Goal: Task Accomplishment & Management: Use online tool/utility

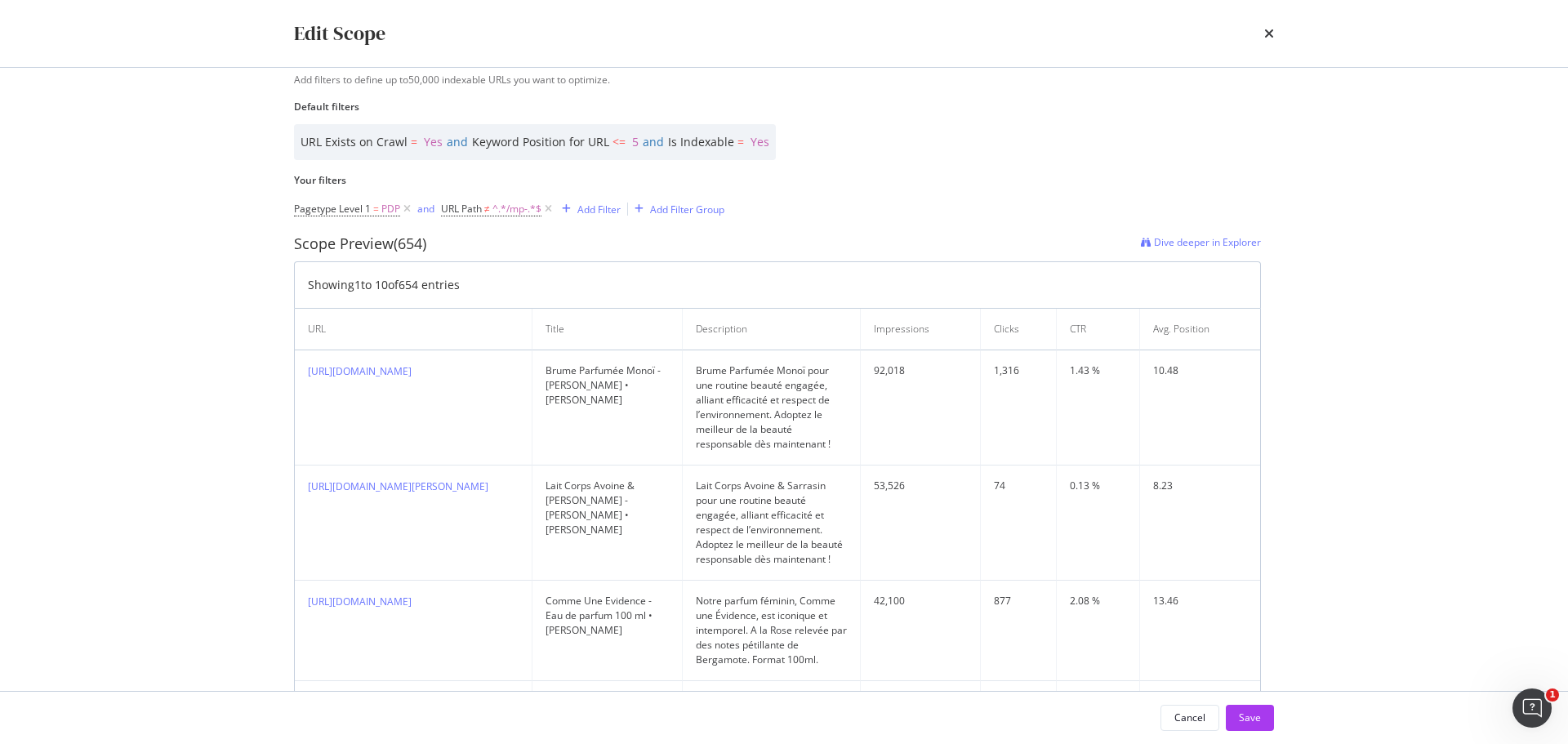
scroll to position [327, 0]
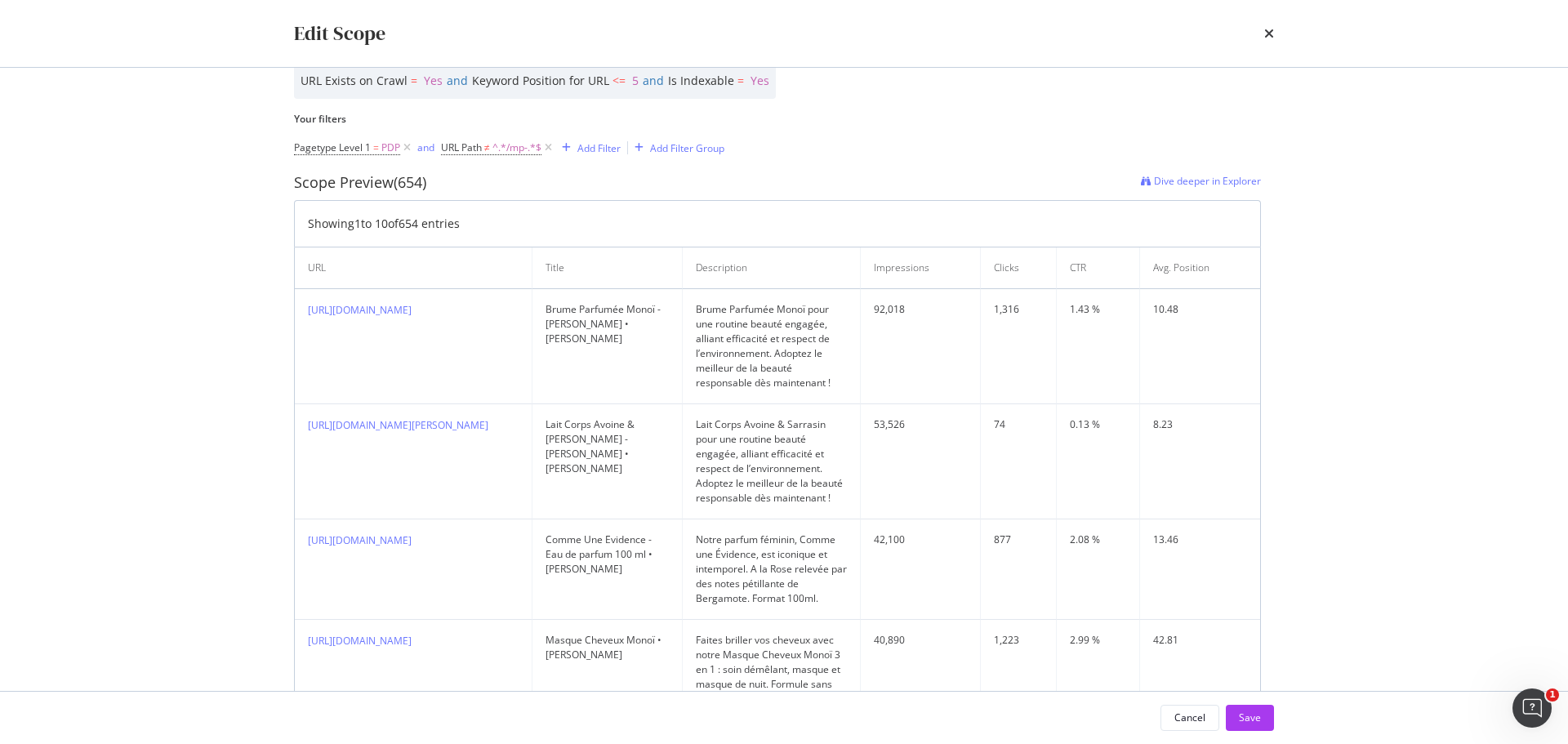
click at [1268, 31] on icon "times" at bounding box center [1269, 34] width 10 height 13
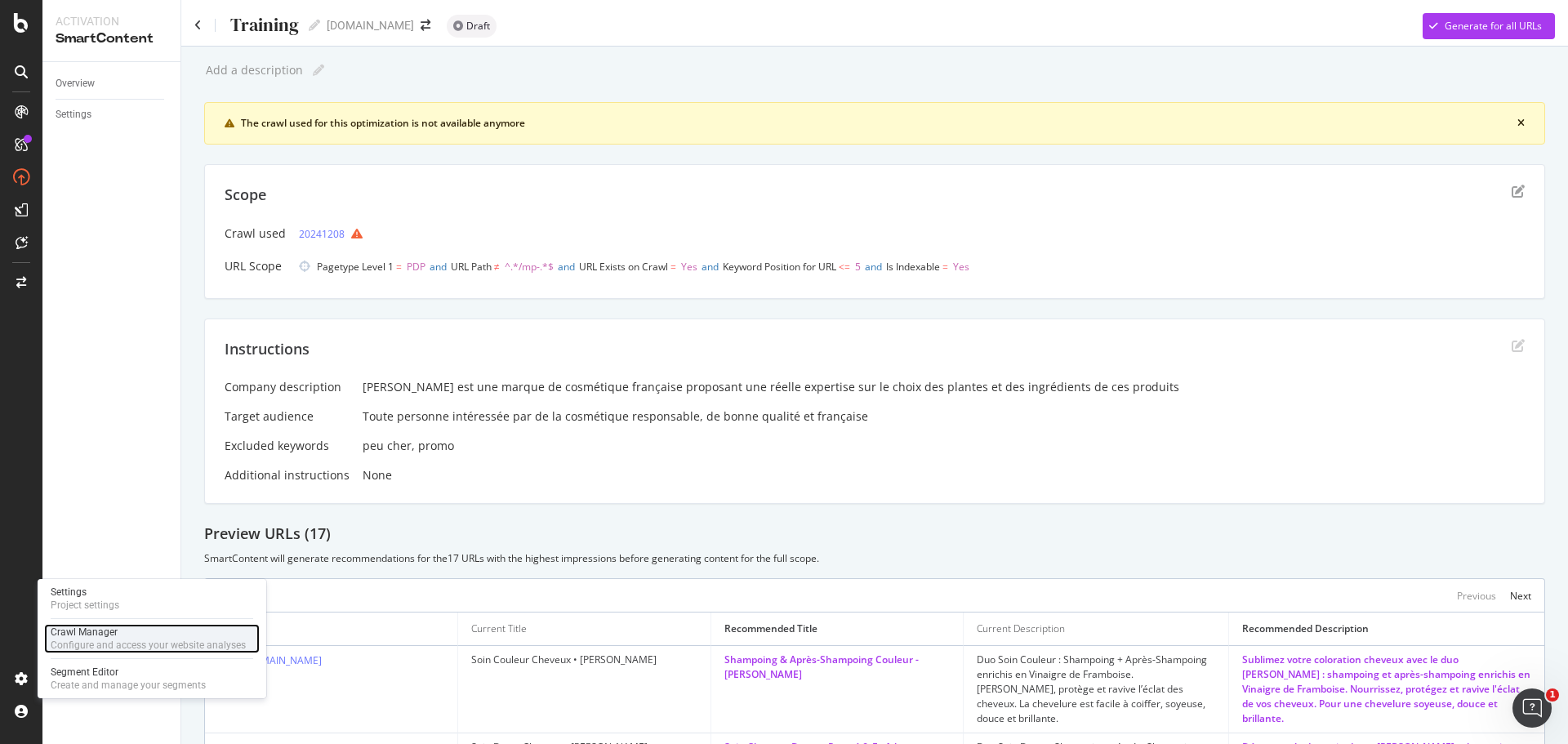
click at [99, 636] on div "Crawl Manager" at bounding box center [149, 632] width 196 height 13
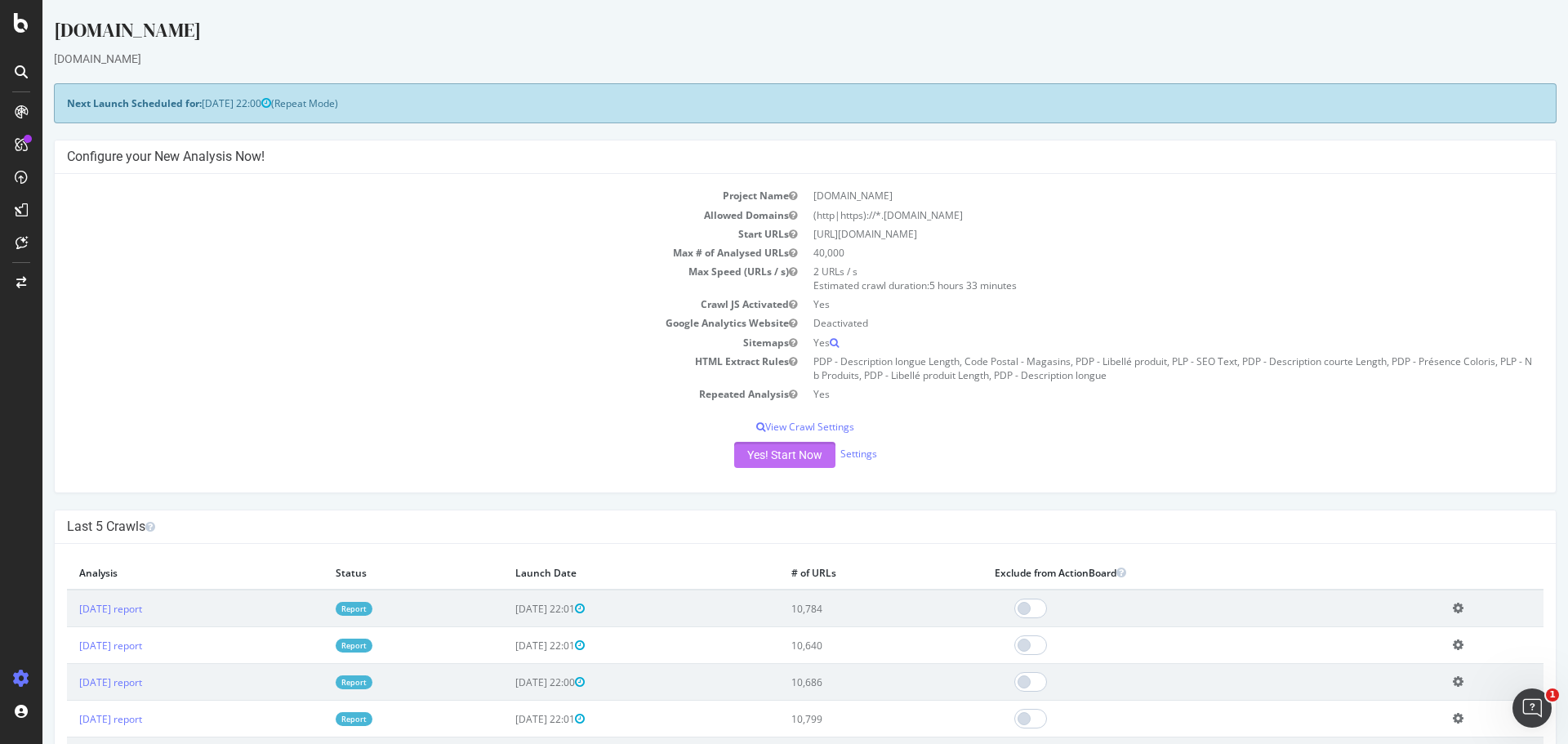
click at [786, 461] on button "Yes! Start Now" at bounding box center [785, 454] width 102 height 26
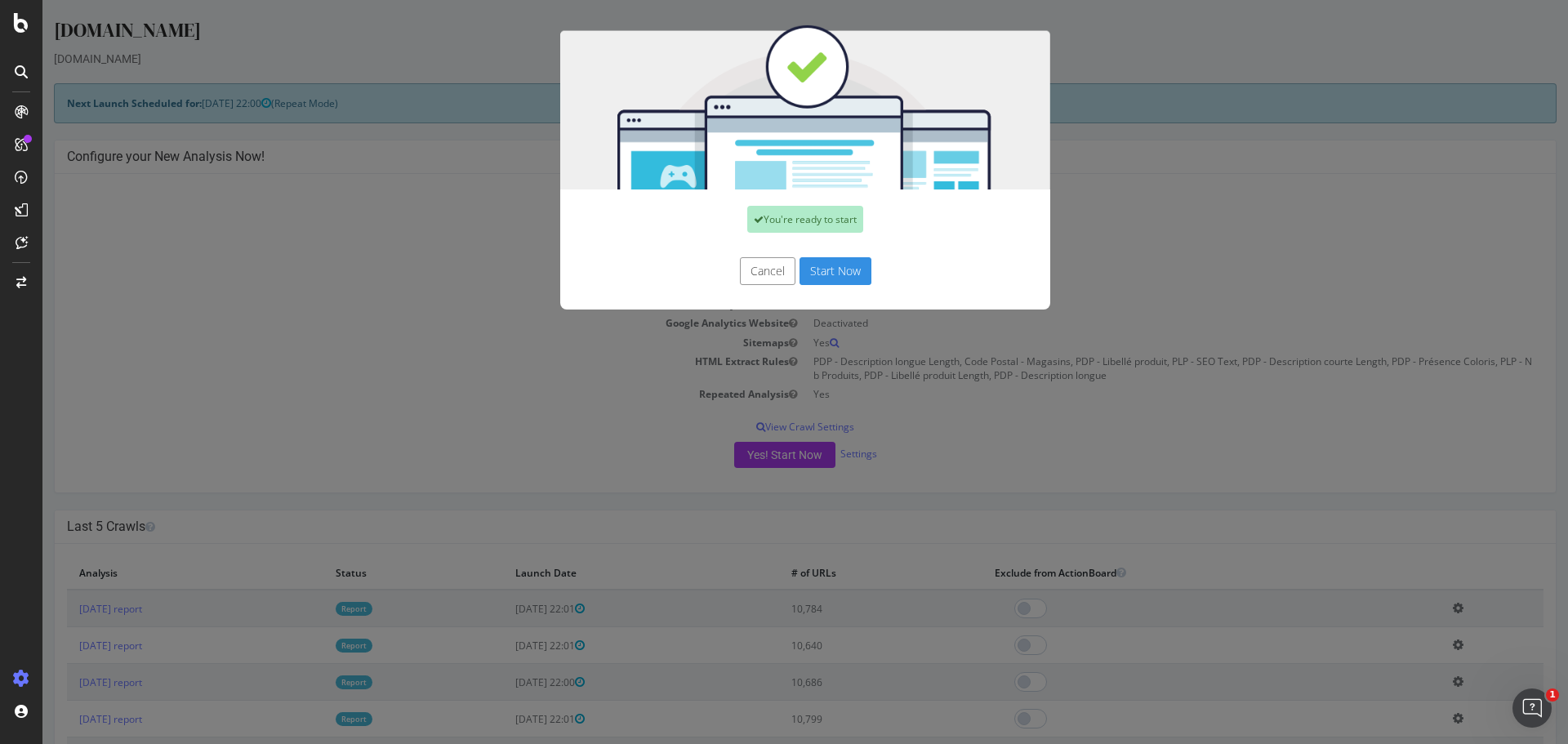
click at [822, 275] on button "Start Now" at bounding box center [835, 270] width 72 height 28
